Goal: Transaction & Acquisition: Purchase product/service

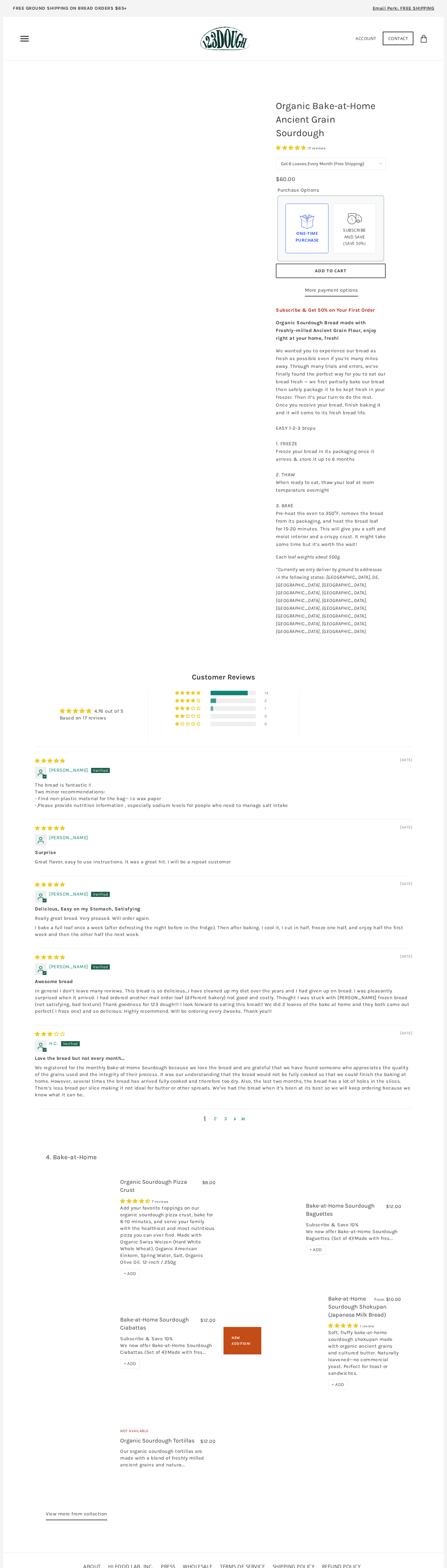
select select "Get 6 Loaves Every Month (Free Shipping)"
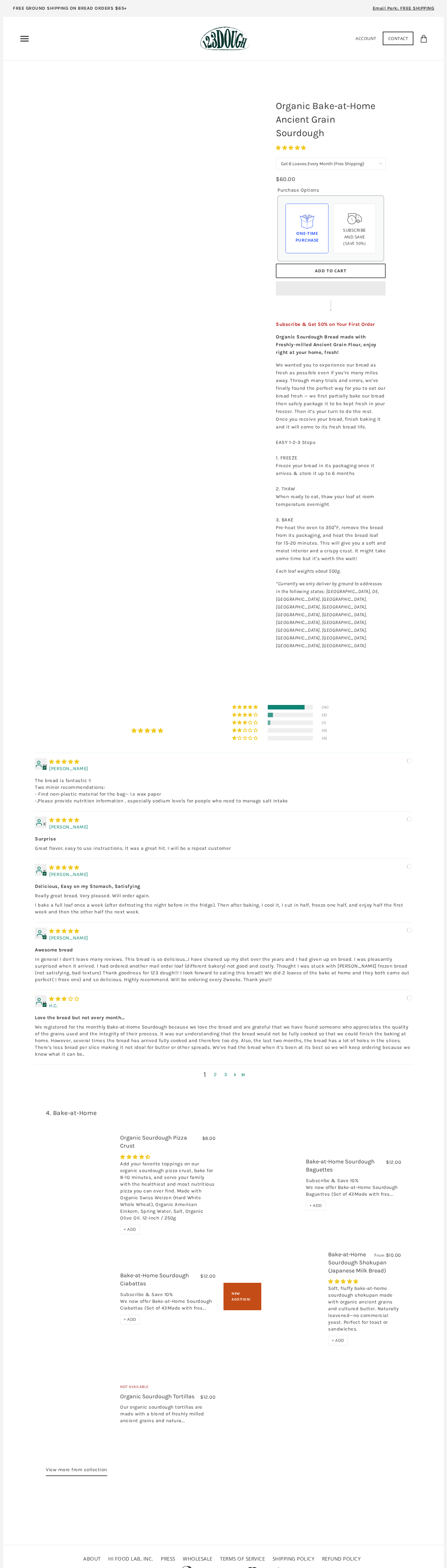
select select "Get 6 Loaves Every Month (Free Shipping)"
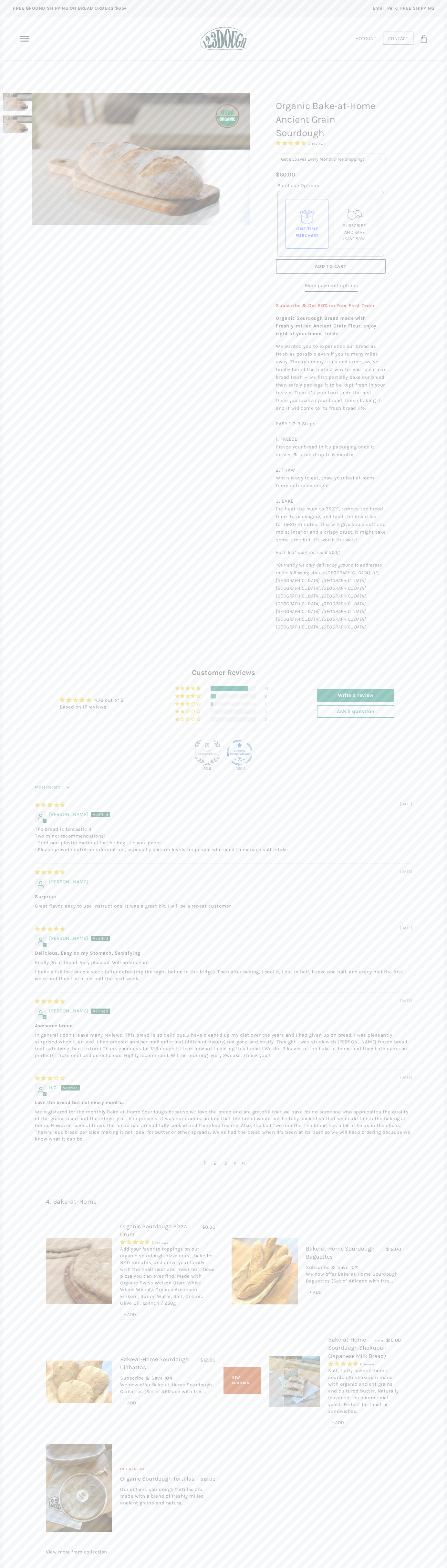
click at [331, 267] on span "Add to Cart" at bounding box center [330, 266] width 32 height 6
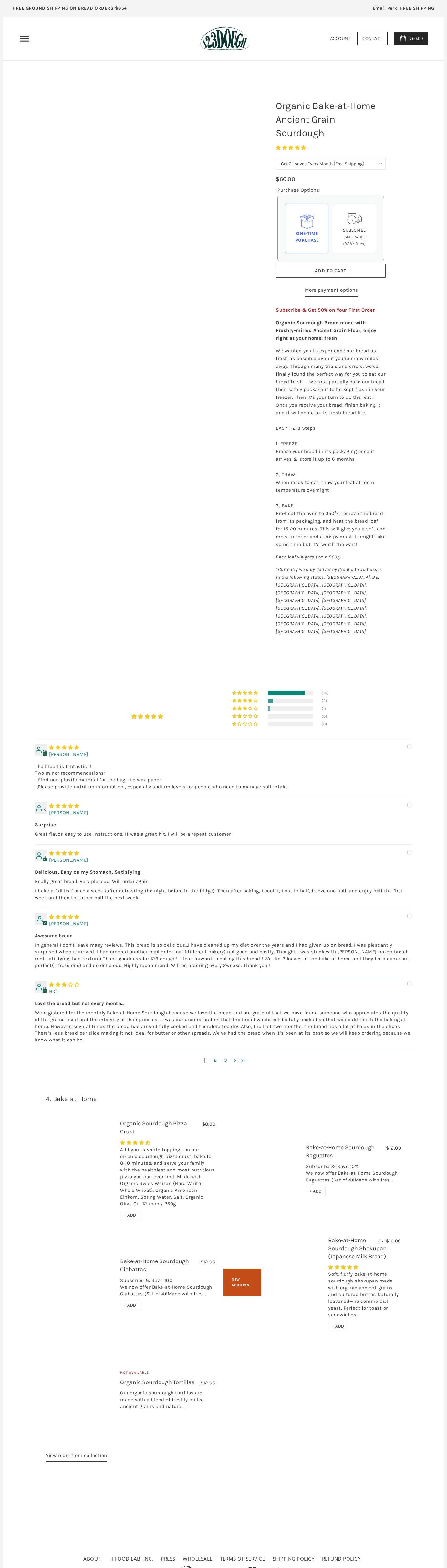
select select "Get 6 Loaves Every Month (Free Shipping)"
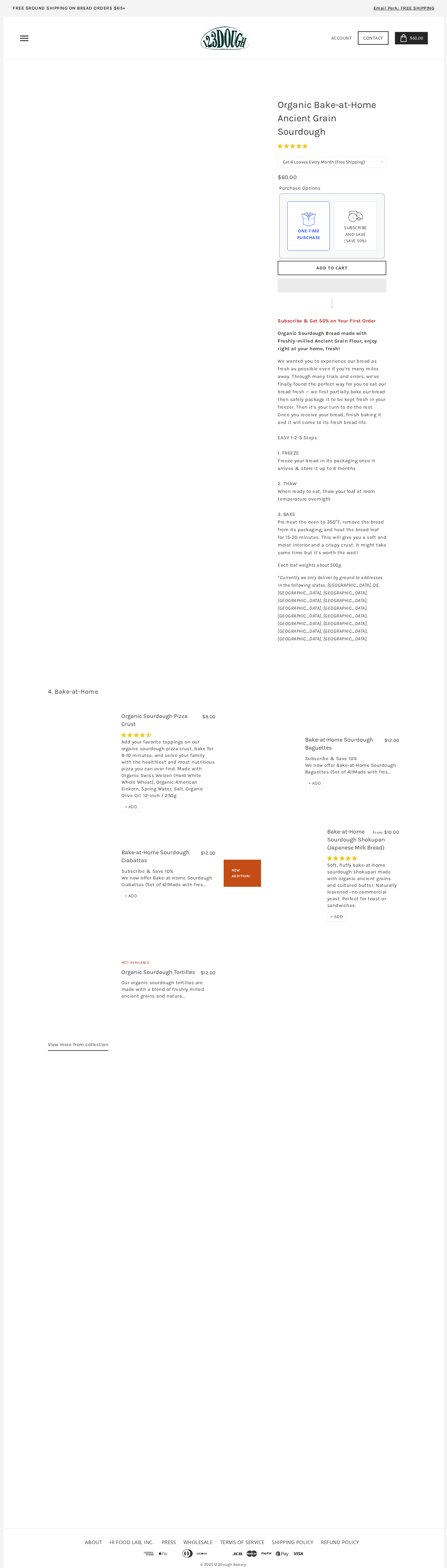
select select "Get 6 Loaves Every Month (Free Shipping)"
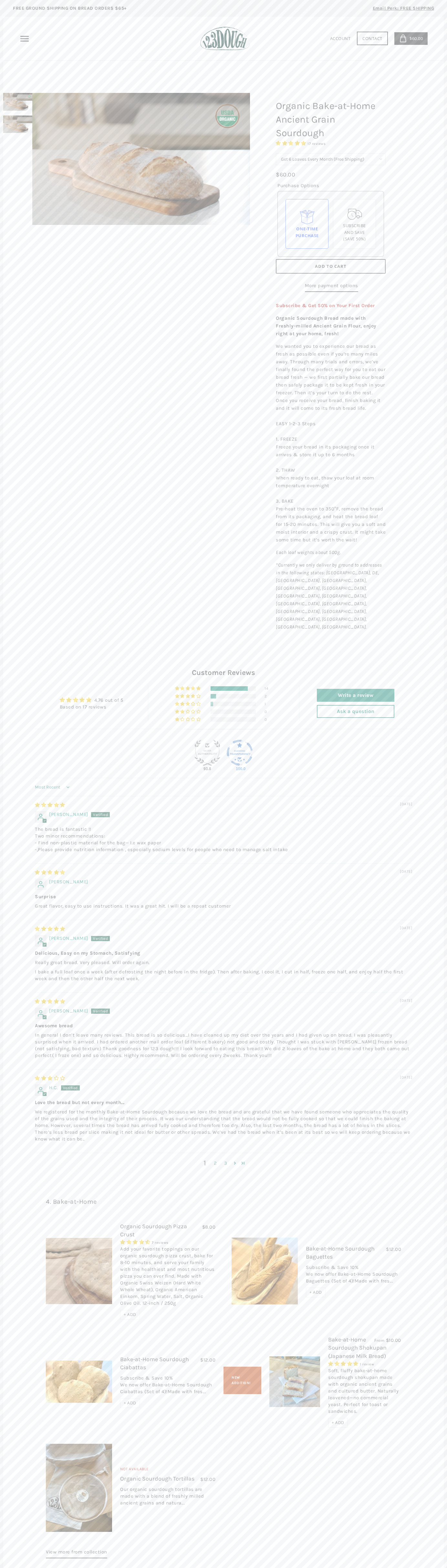
click at [403, 39] on icon at bounding box center [403, 38] width 8 height 8
